Goal: Task Accomplishment & Management: Manage account settings

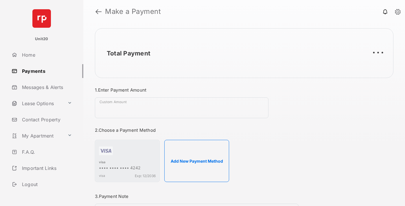
click at [45, 71] on link "Payments" at bounding box center [46, 71] width 74 height 14
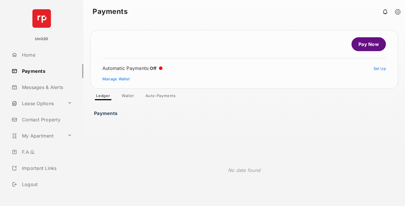
click at [161, 97] on link "Auto-Payments" at bounding box center [161, 96] width 40 height 7
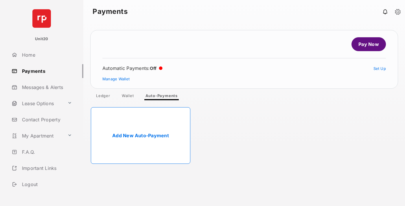
click at [141, 136] on link "Add New Auto-Payment" at bounding box center [141, 135] width 100 height 57
